Goal: Task Accomplishment & Management: Manage account settings

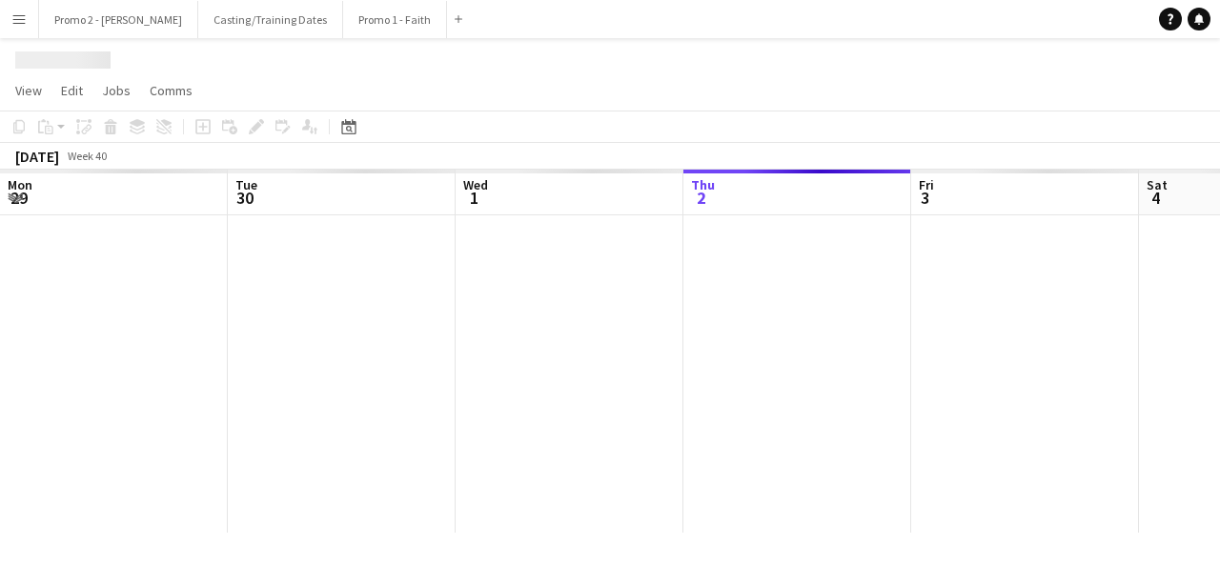
scroll to position [0, 456]
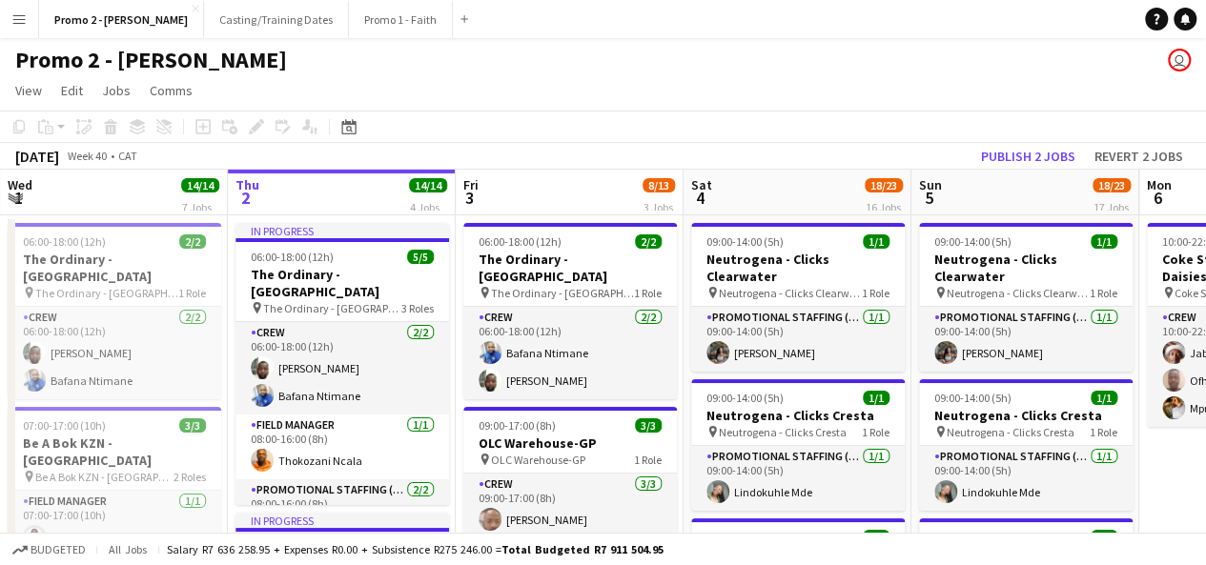
click at [21, 14] on app-icon "Menu" at bounding box center [18, 18] width 15 height 15
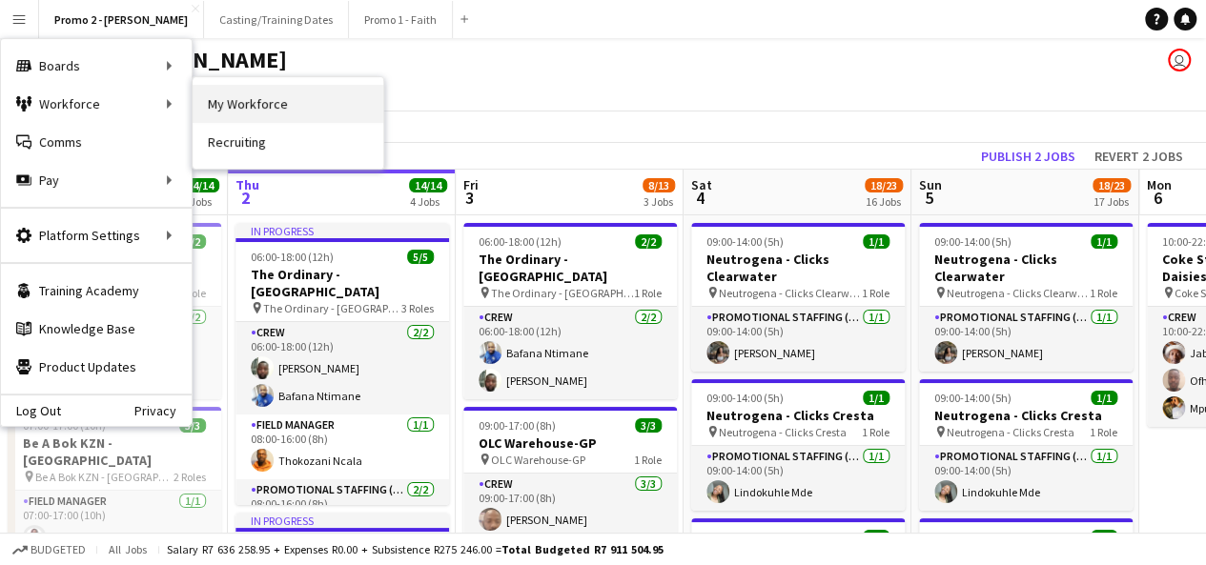
click at [343, 105] on link "My Workforce" at bounding box center [288, 104] width 191 height 38
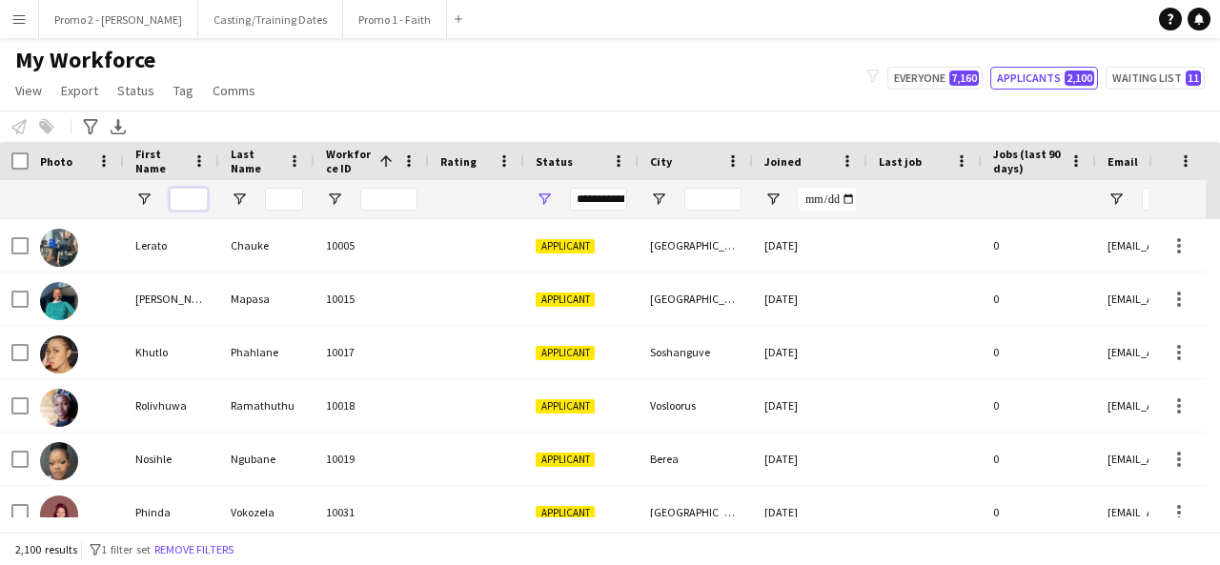
click at [183, 197] on input "First Name Filter Input" at bounding box center [189, 199] width 38 height 23
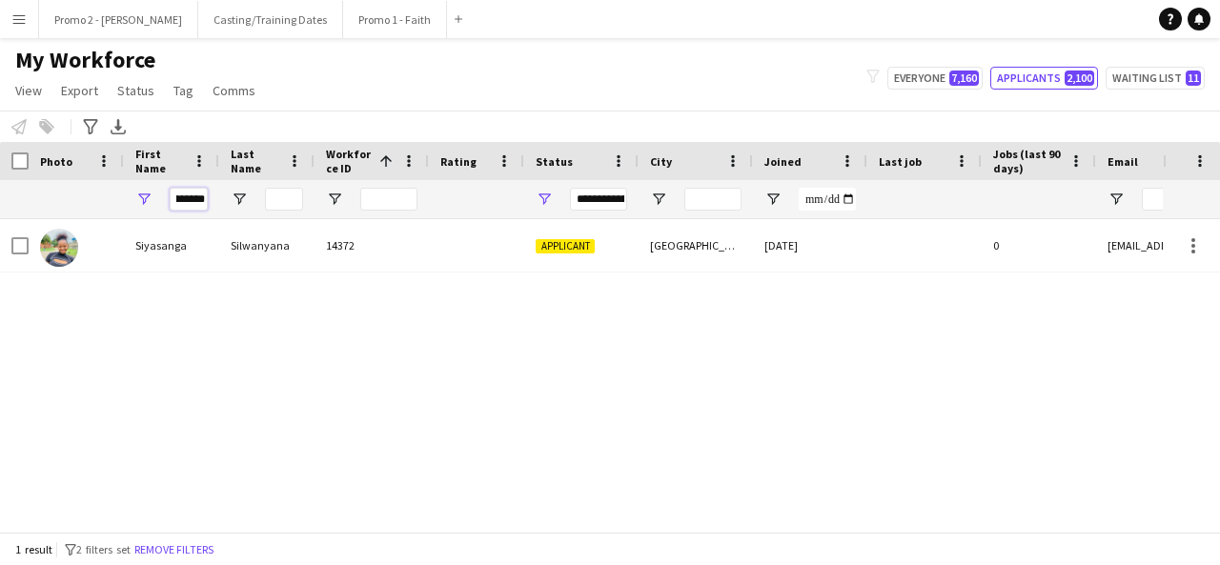
type input "*********"
click at [284, 199] on input "Last Name Filter Input" at bounding box center [284, 199] width 38 height 23
click at [605, 195] on div "**********" at bounding box center [598, 199] width 57 height 23
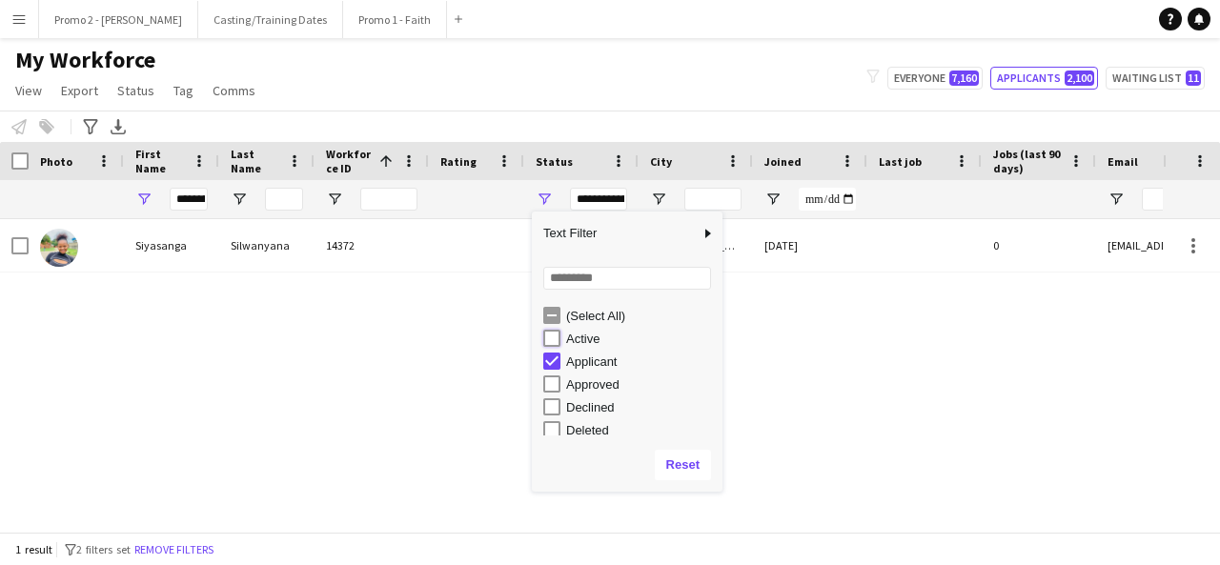
type input "**********"
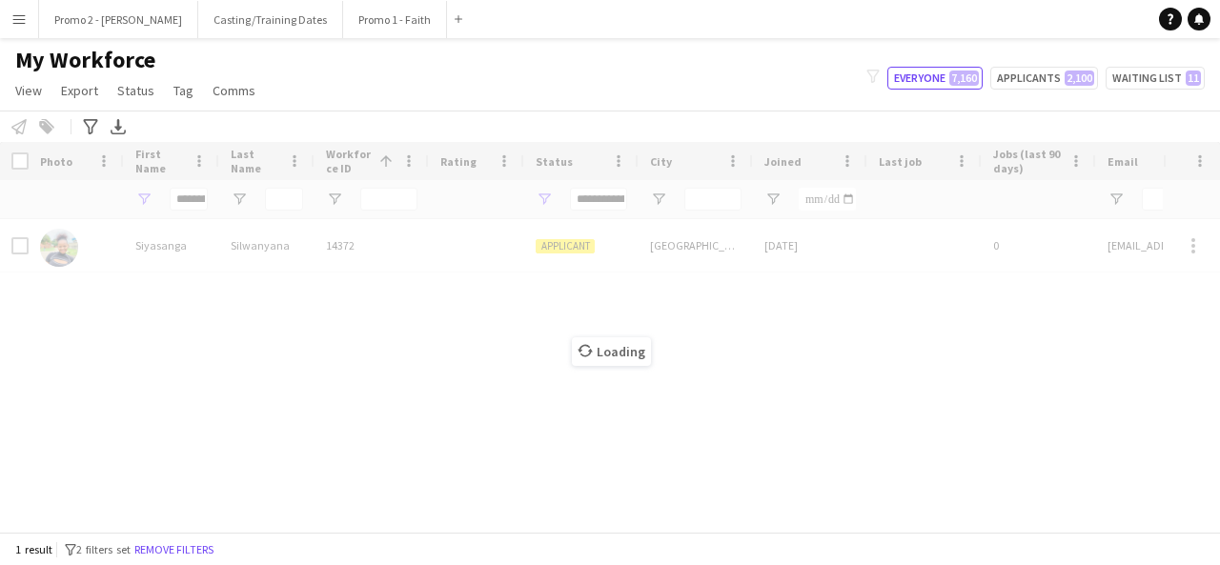
click at [854, 436] on div "Loading" at bounding box center [610, 337] width 1220 height 390
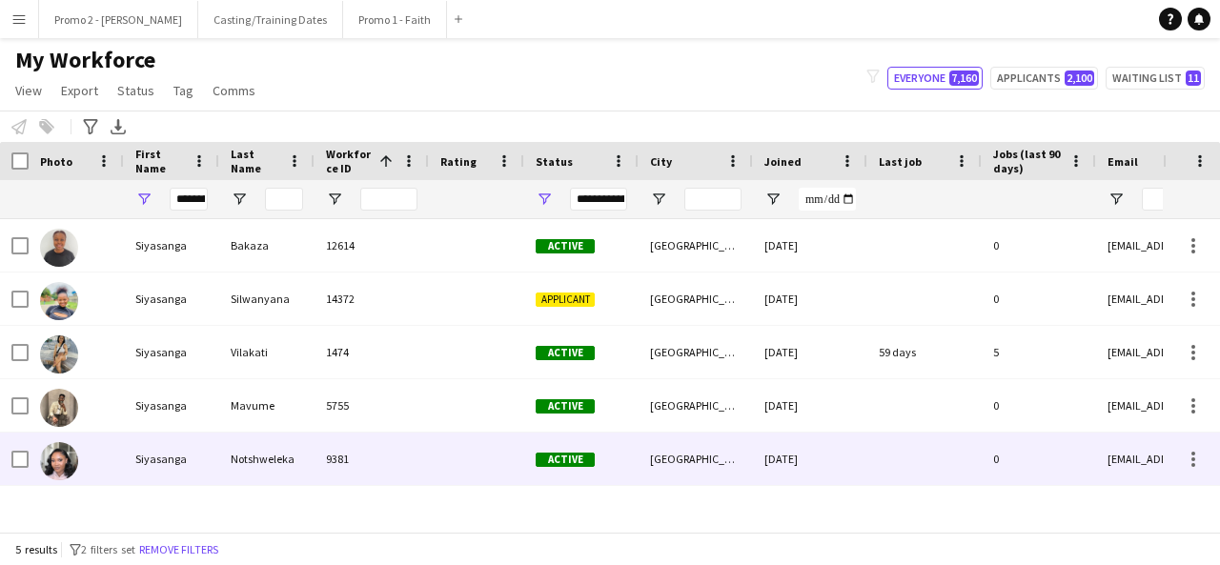
click at [265, 462] on div "Notshweleka" at bounding box center [266, 459] width 95 height 52
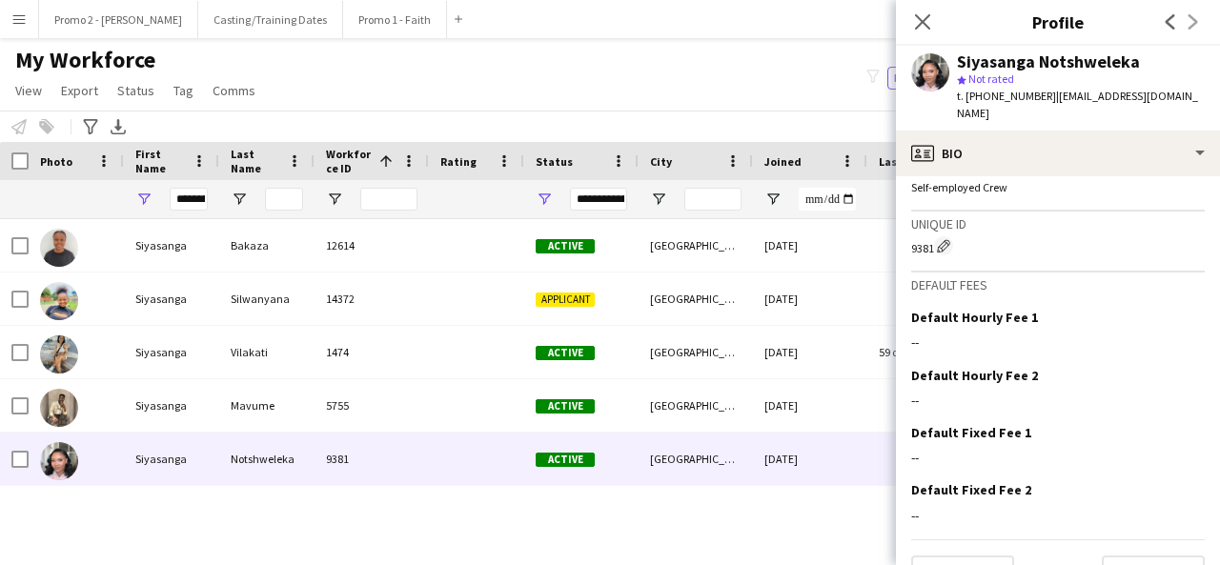
scroll to position [807, 0]
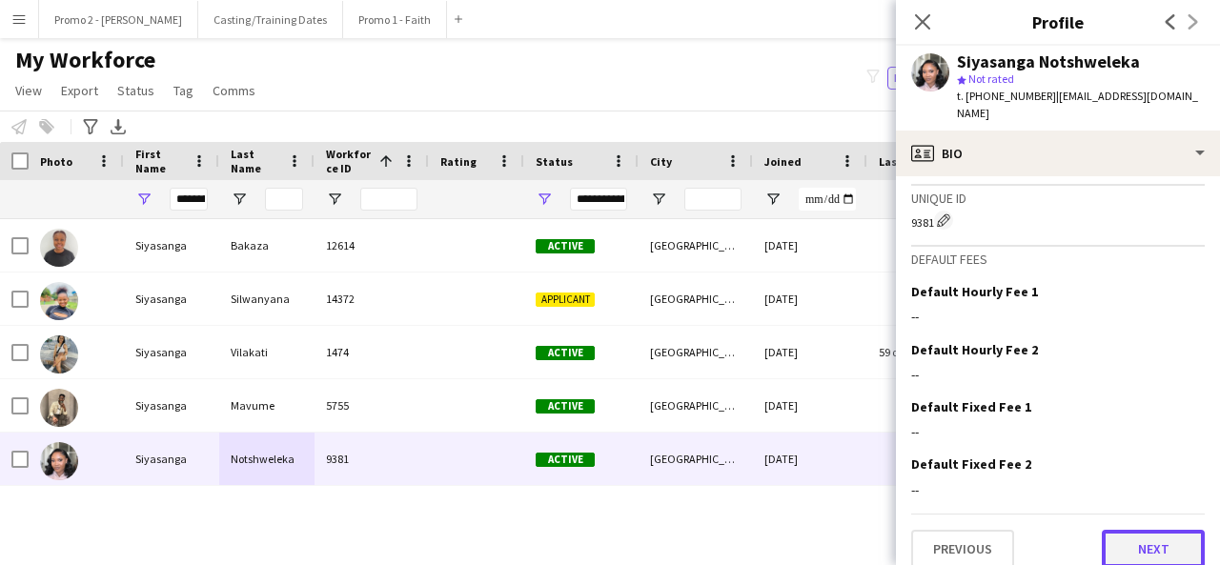
click at [1156, 530] on button "Next" at bounding box center [1153, 549] width 103 height 38
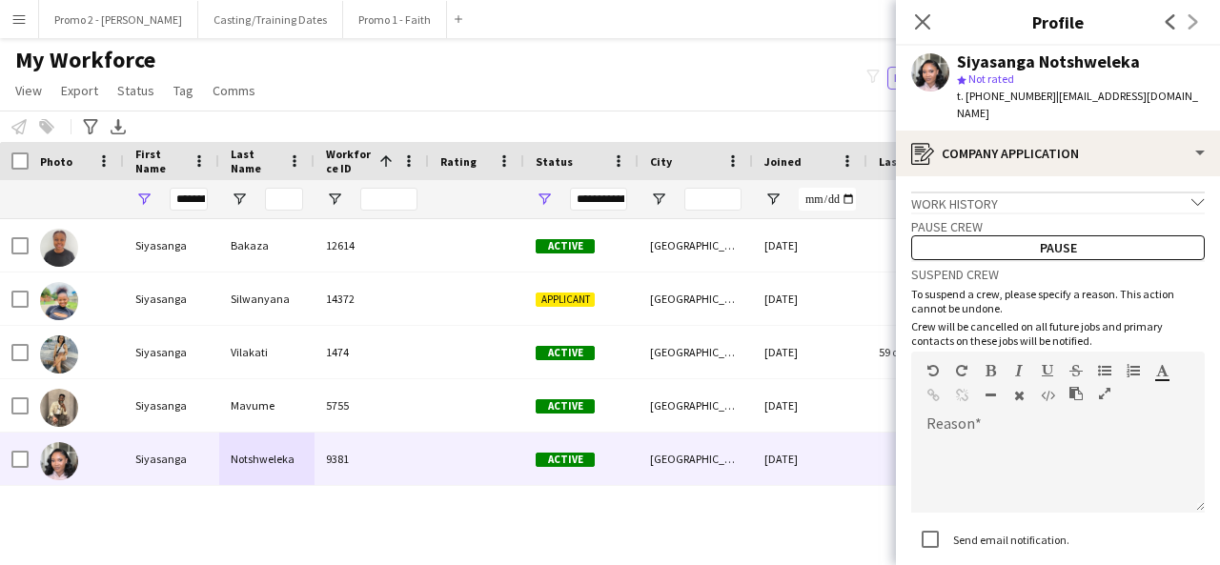
scroll to position [117, 0]
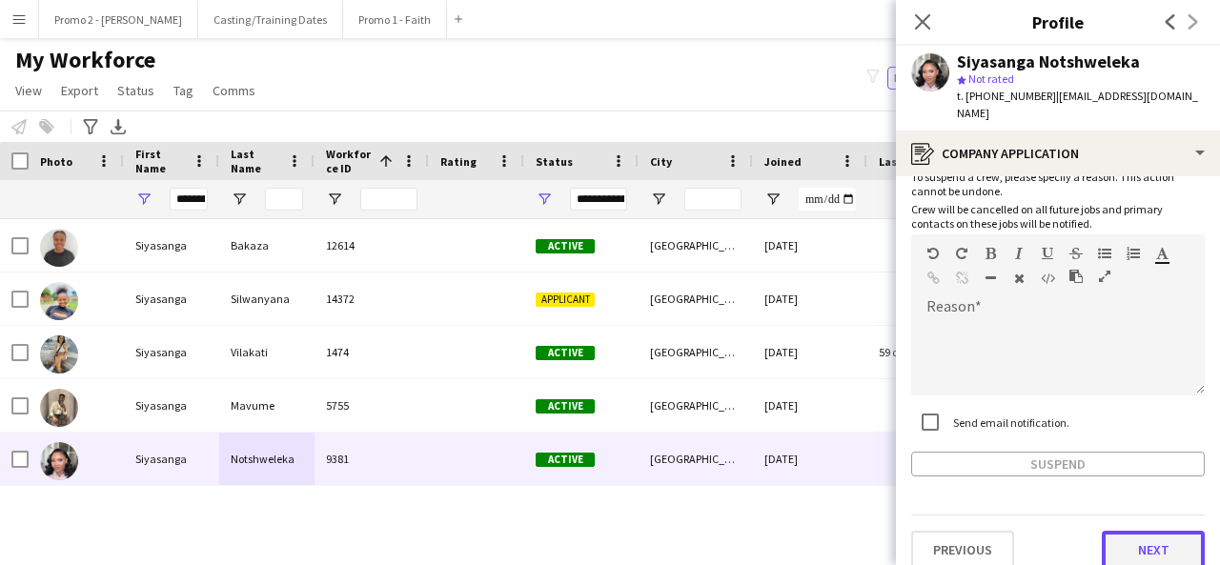
click at [1146, 543] on button "Next" at bounding box center [1153, 550] width 103 height 38
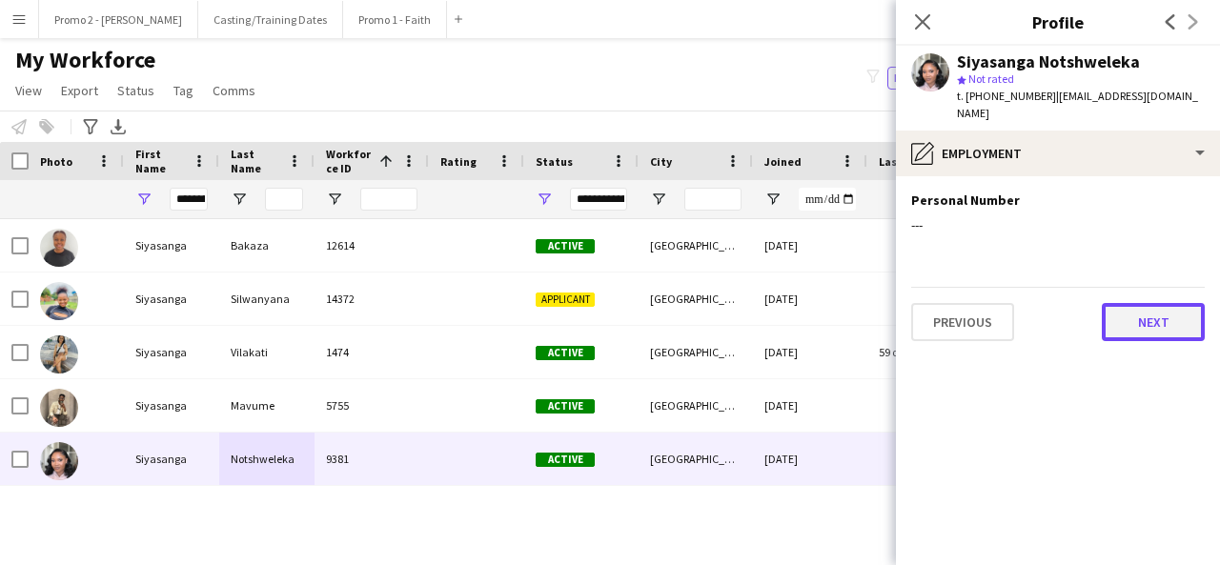
click at [1144, 313] on button "Next" at bounding box center [1153, 322] width 103 height 38
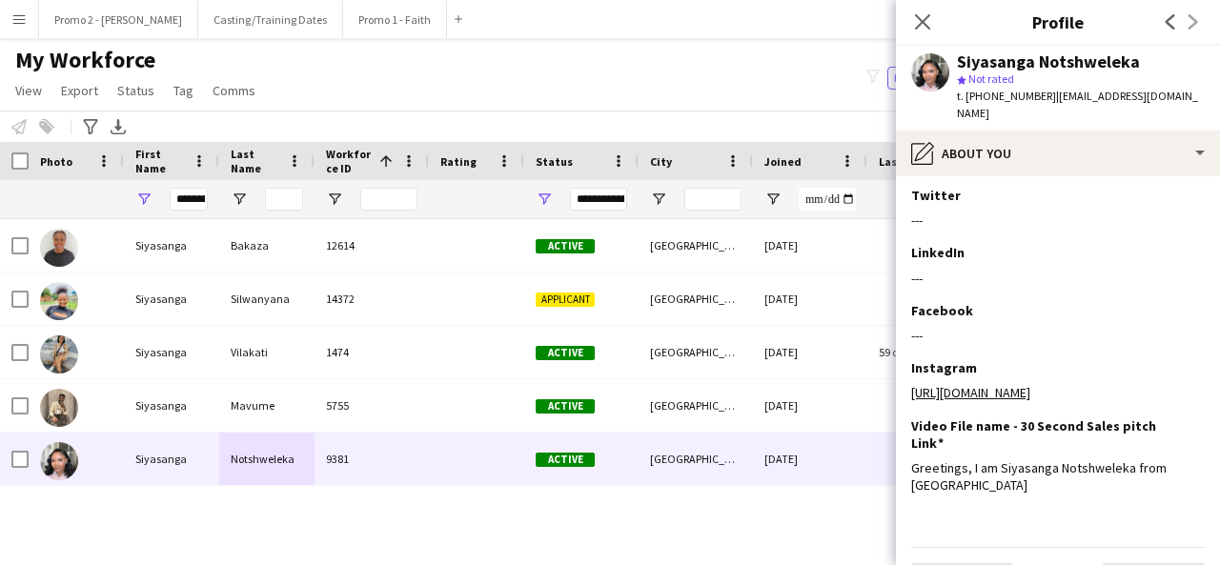
scroll to position [326, 0]
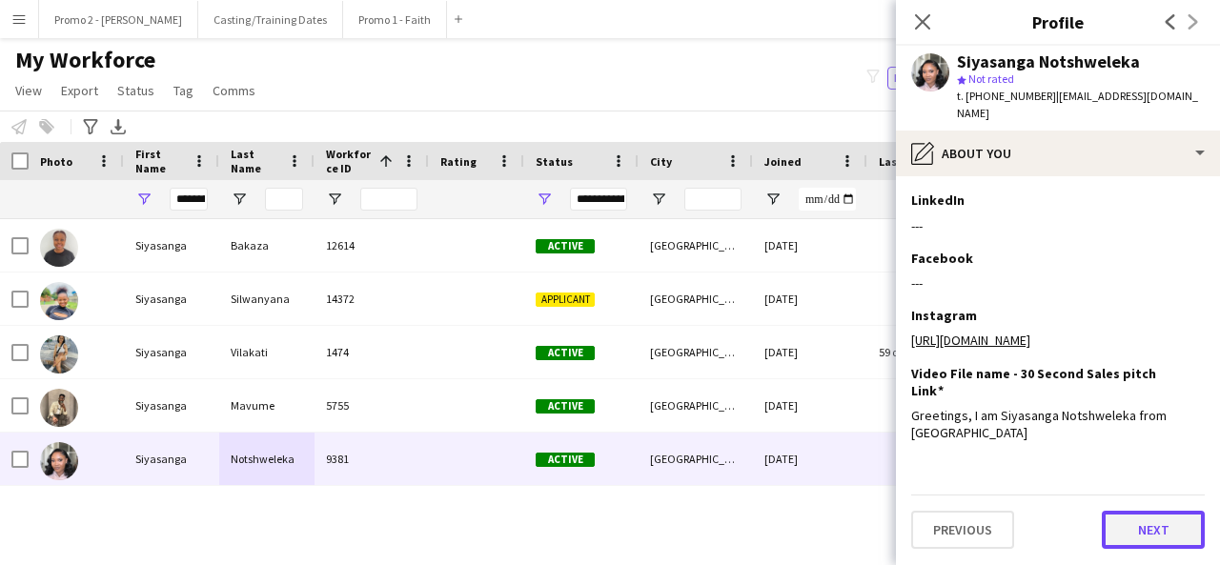
click at [1121, 541] on button "Next" at bounding box center [1153, 530] width 103 height 38
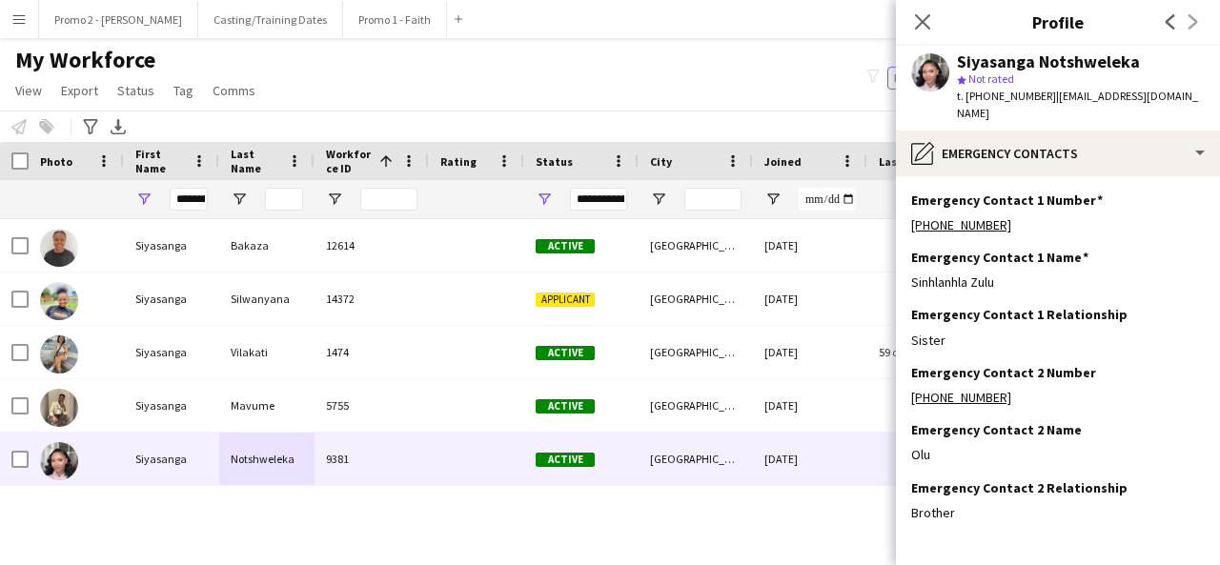
scroll to position [61, 0]
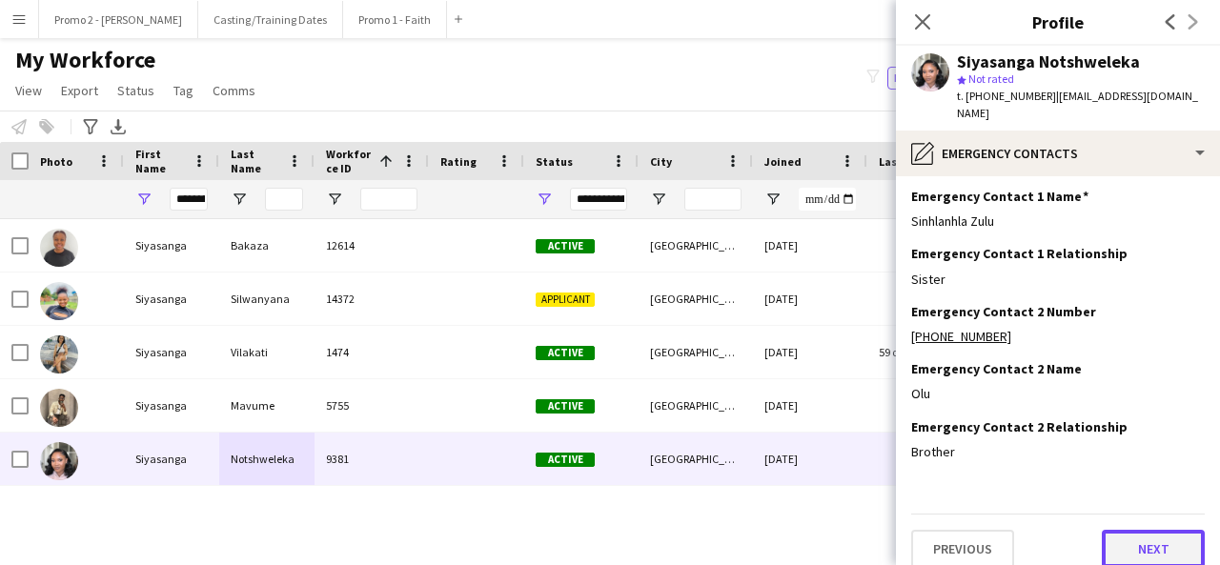
click at [1163, 530] on button "Next" at bounding box center [1153, 549] width 103 height 38
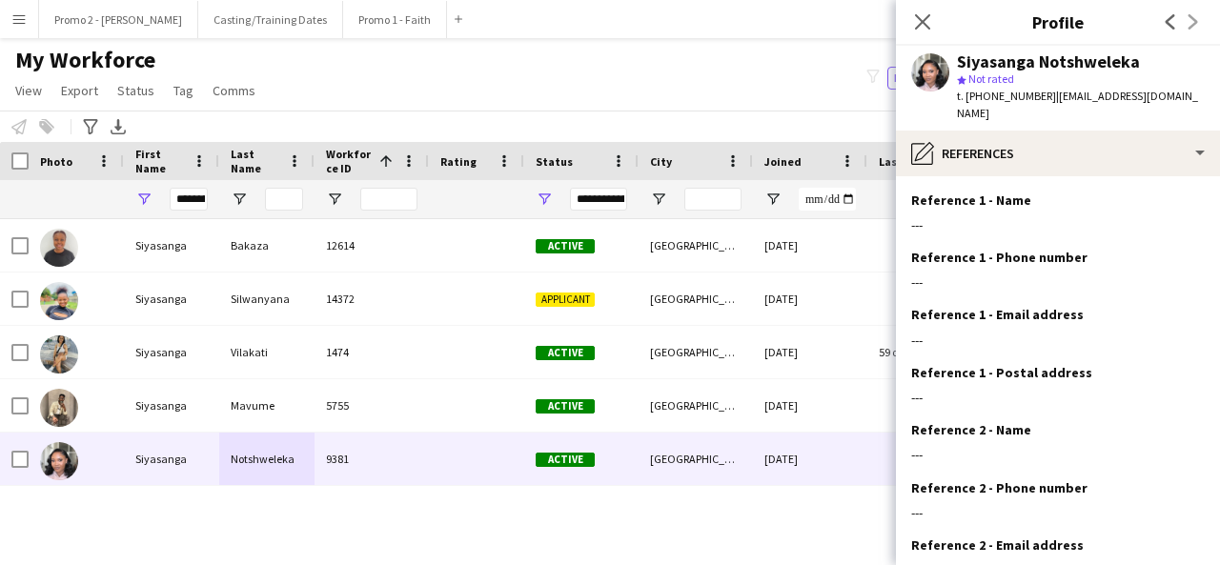
scroll to position [175, 0]
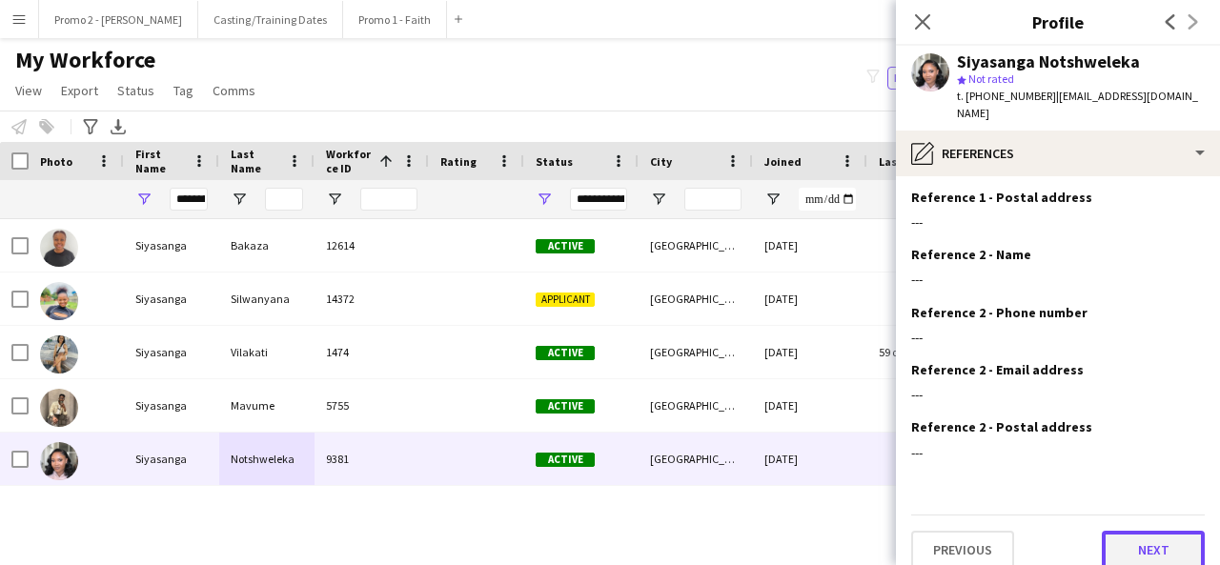
click at [1149, 531] on button "Next" at bounding box center [1153, 550] width 103 height 38
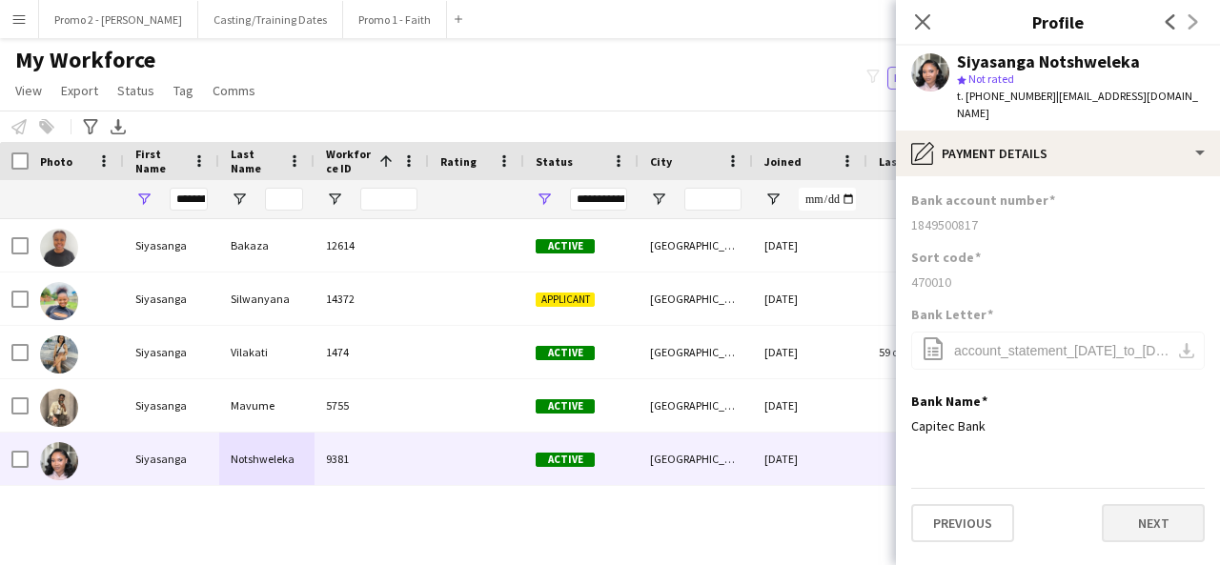
scroll to position [0, 0]
click at [910, 24] on app-icon "Close pop-in" at bounding box center [924, 23] width 28 height 28
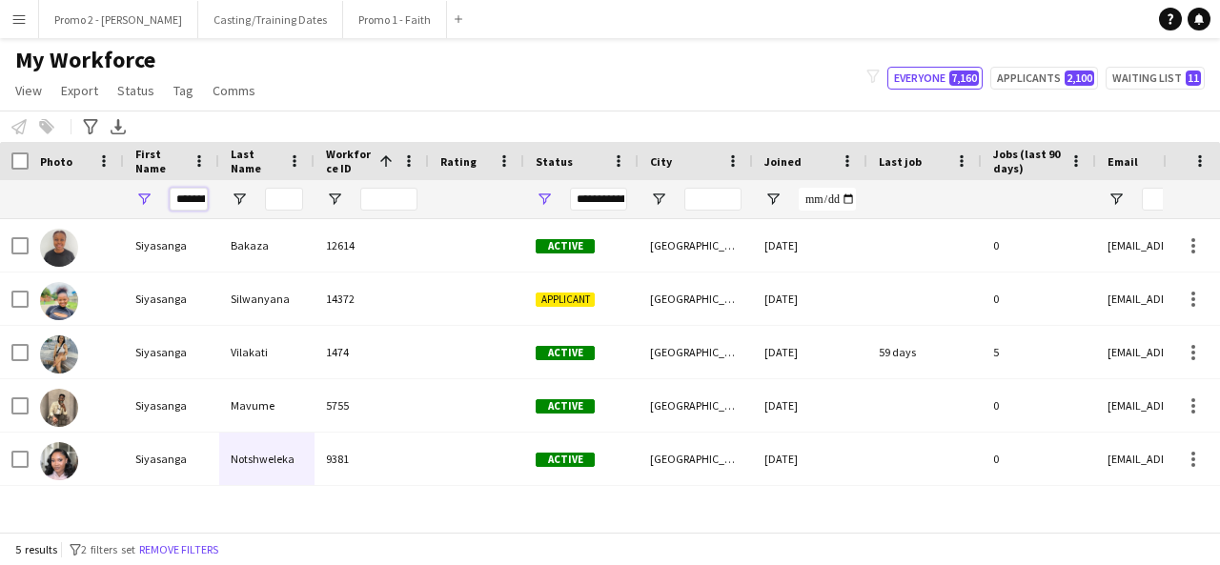
drag, startPoint x: 173, startPoint y: 195, endPoint x: 497, endPoint y: 171, distance: 325.1
click at [497, 171] on div "Workforce Details Photo First Name 1" at bounding box center [1019, 180] width 2038 height 77
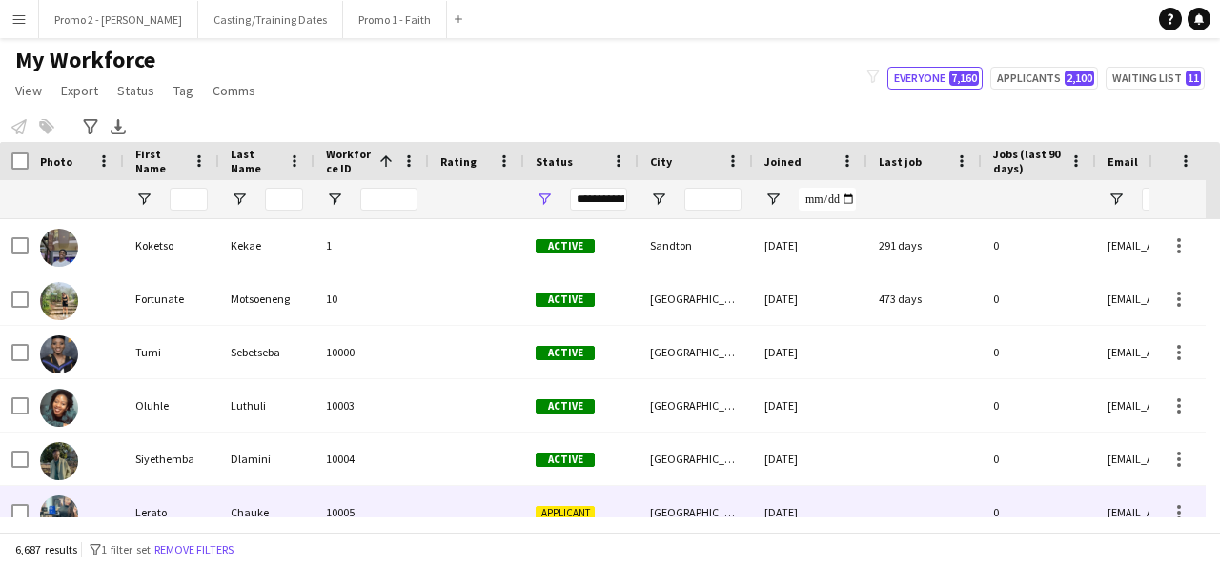
click at [574, 502] on div "Applicant" at bounding box center [581, 512] width 114 height 52
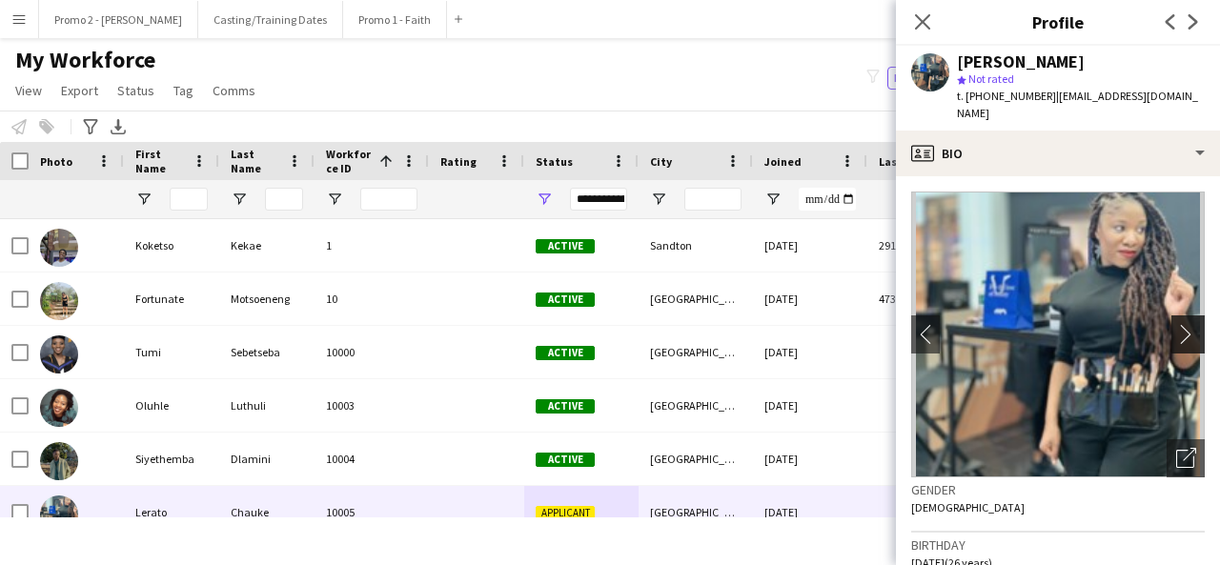
click at [1176, 324] on app-icon "chevron-right" at bounding box center [1191, 334] width 30 height 20
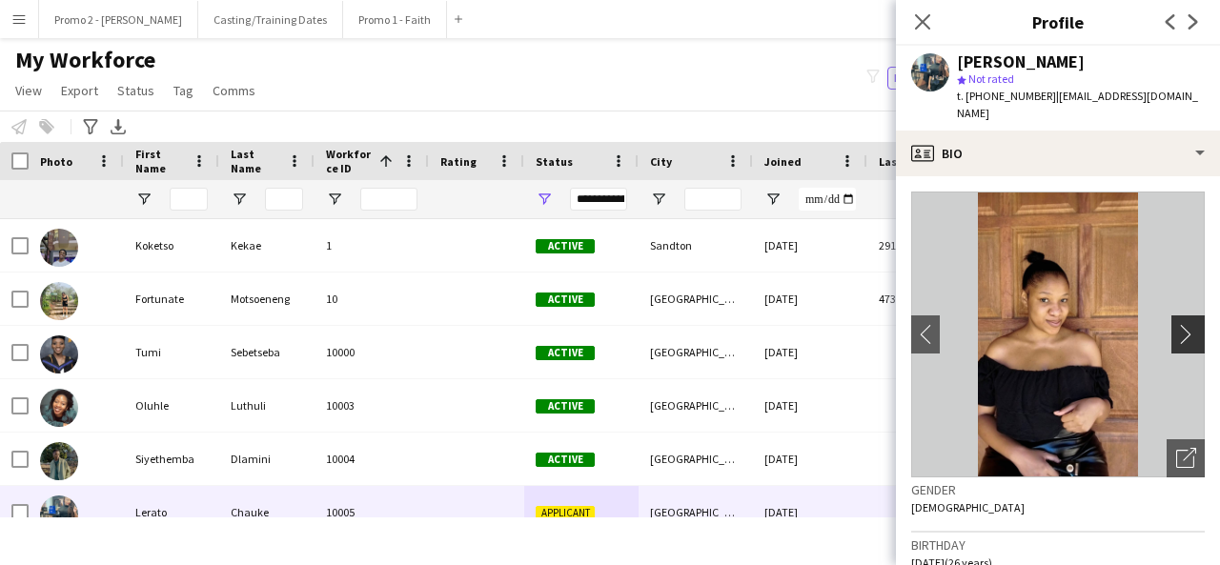
click at [1176, 324] on app-icon "chevron-right" at bounding box center [1191, 334] width 30 height 20
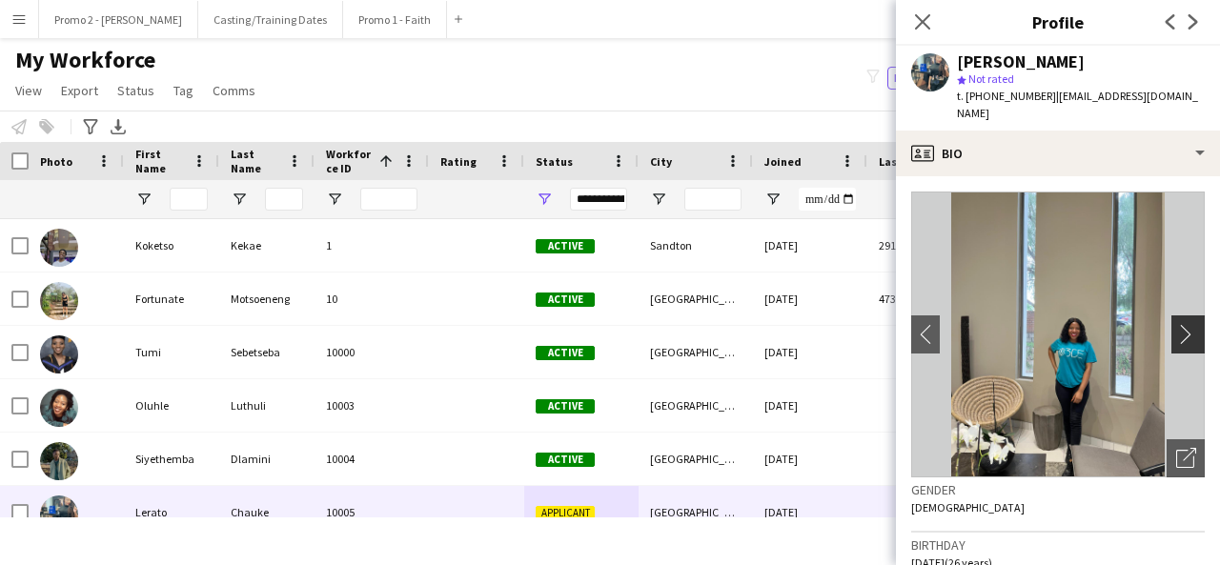
click at [1176, 324] on app-icon "chevron-right" at bounding box center [1191, 334] width 30 height 20
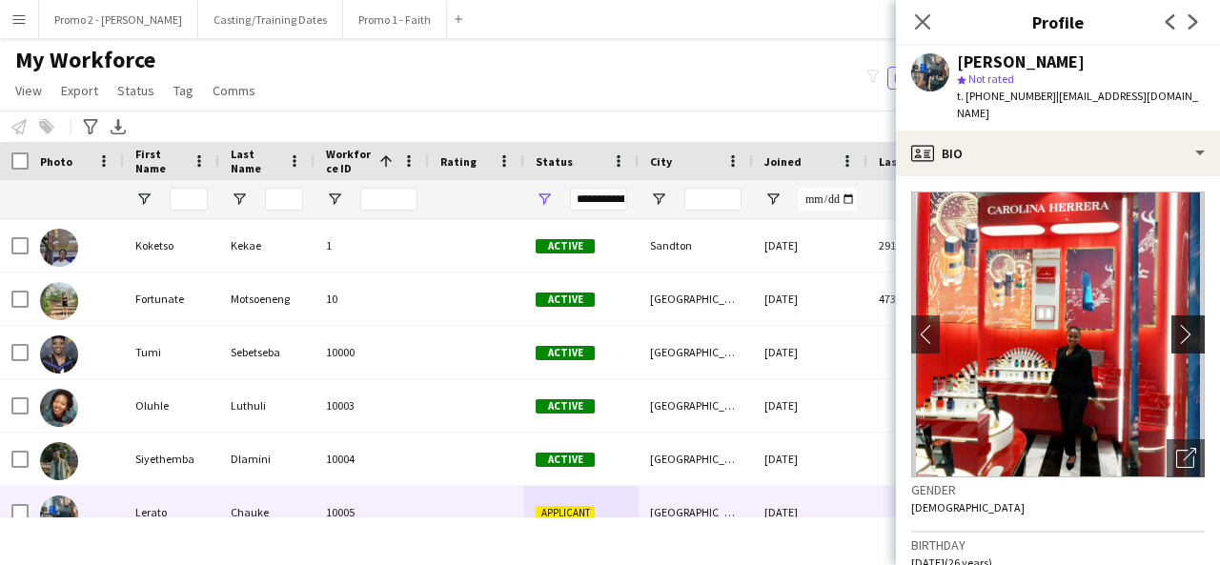
click at [1172, 316] on button "chevron-right" at bounding box center [1191, 335] width 38 height 38
